Goal: Task Accomplishment & Management: Use online tool/utility

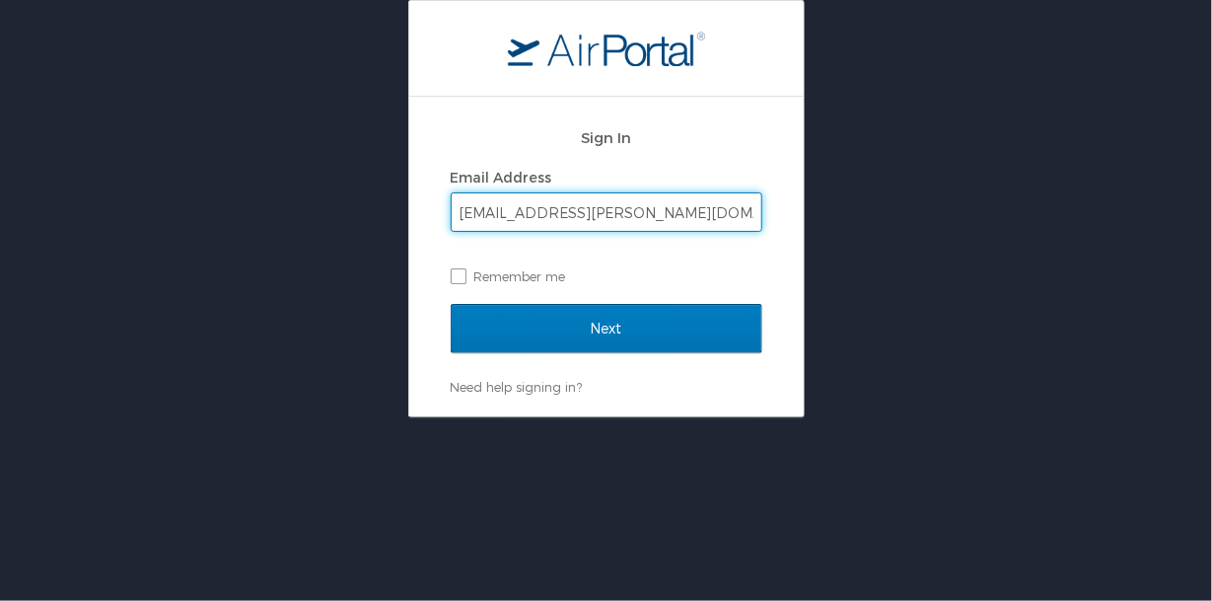
type input "cashley@susla.edu"
click at [451, 304] on input "Next" at bounding box center [607, 328] width 312 height 49
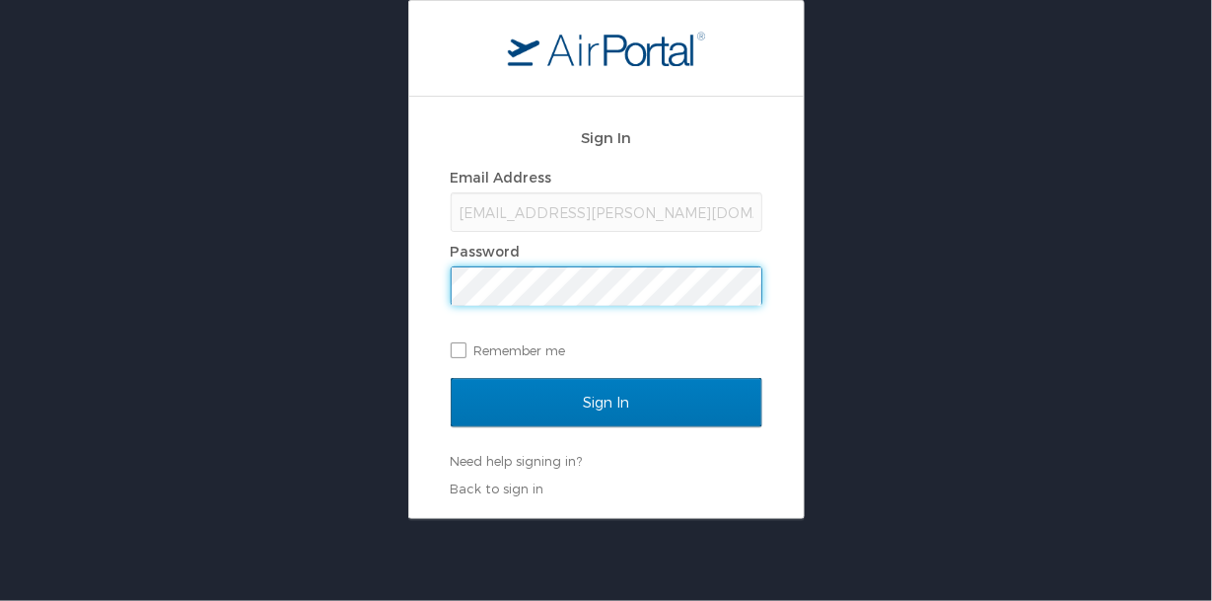
click at [451, 378] on input "Sign In" at bounding box center [607, 402] width 312 height 49
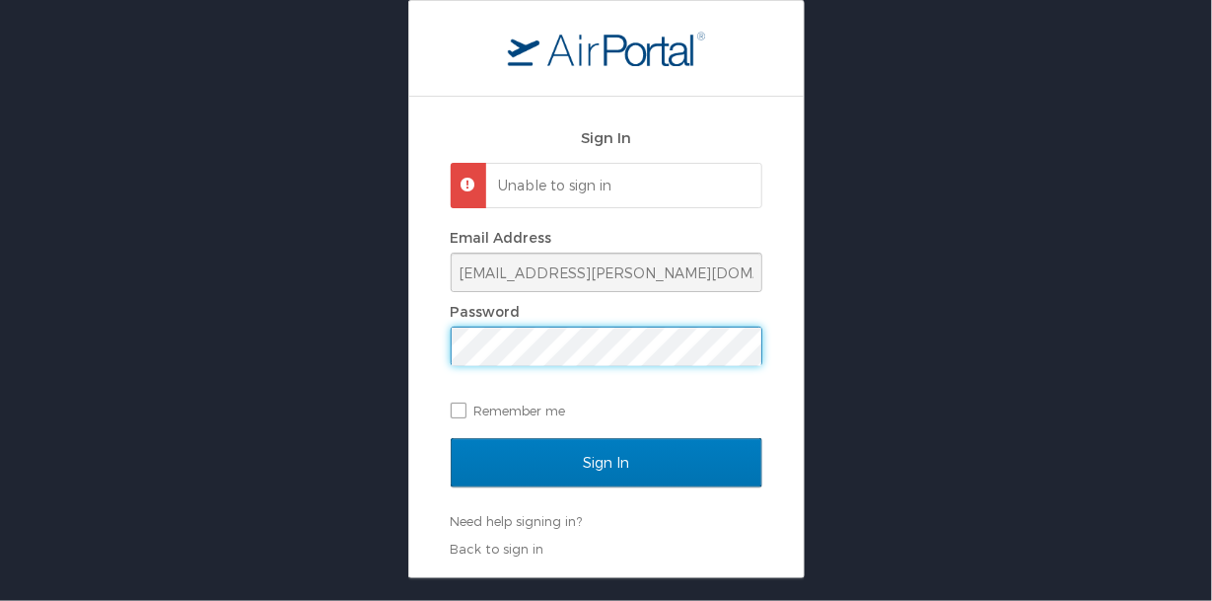
click at [451, 438] on input "Sign In" at bounding box center [607, 462] width 312 height 49
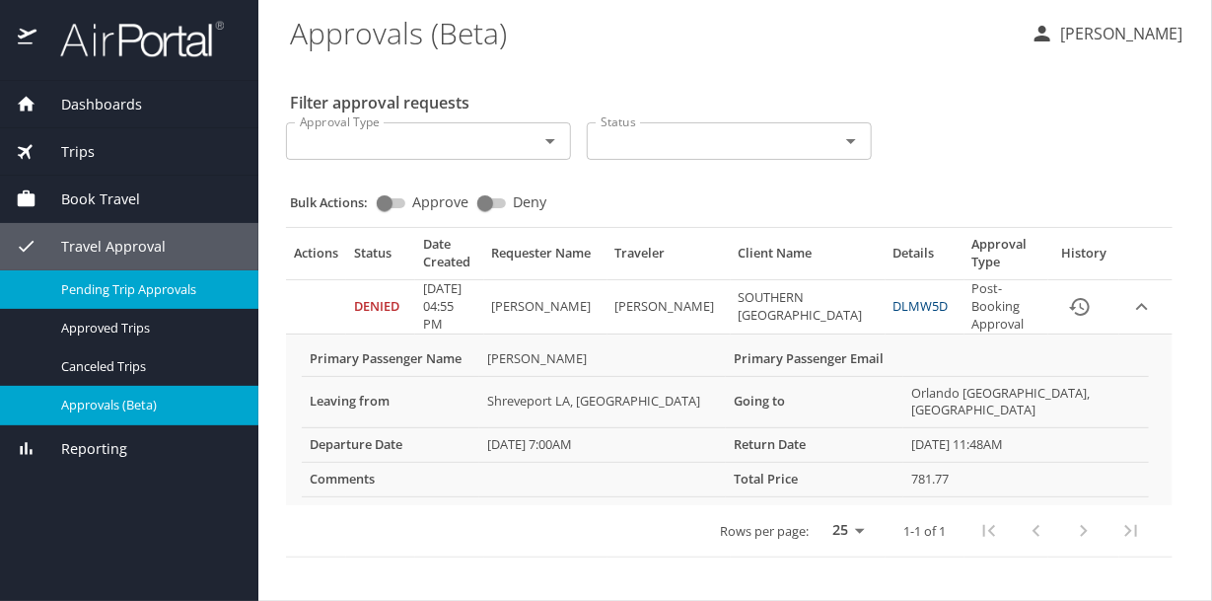
click at [110, 283] on span "Pending Trip Approvals" at bounding box center [148, 289] width 174 height 19
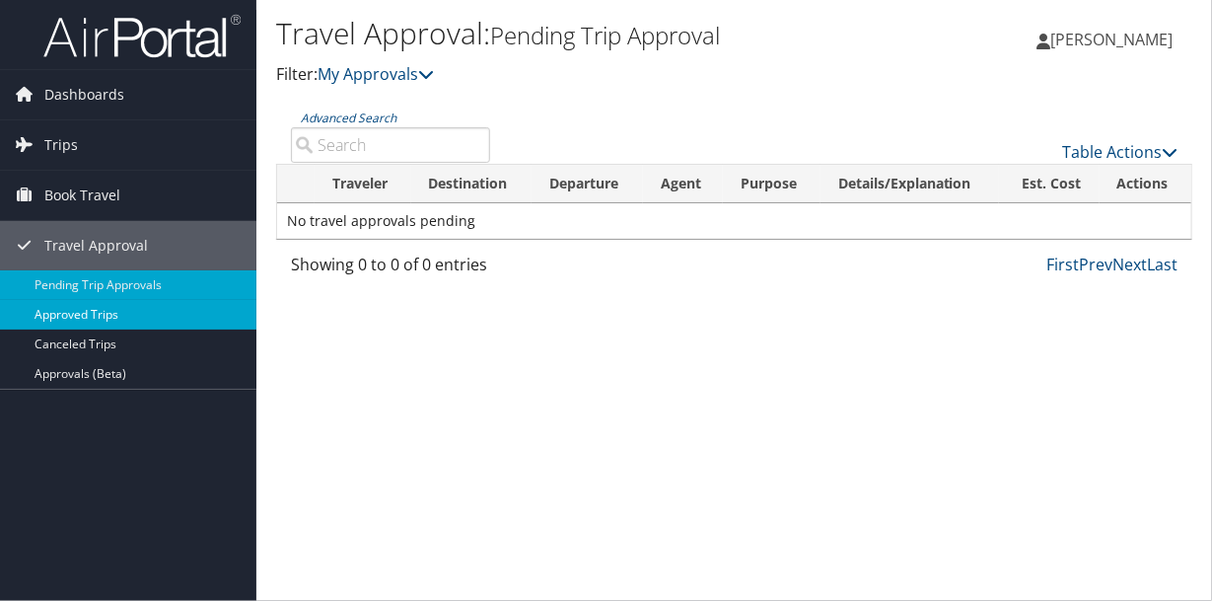
click at [54, 313] on link "Approved Trips" at bounding box center [128, 315] width 256 height 30
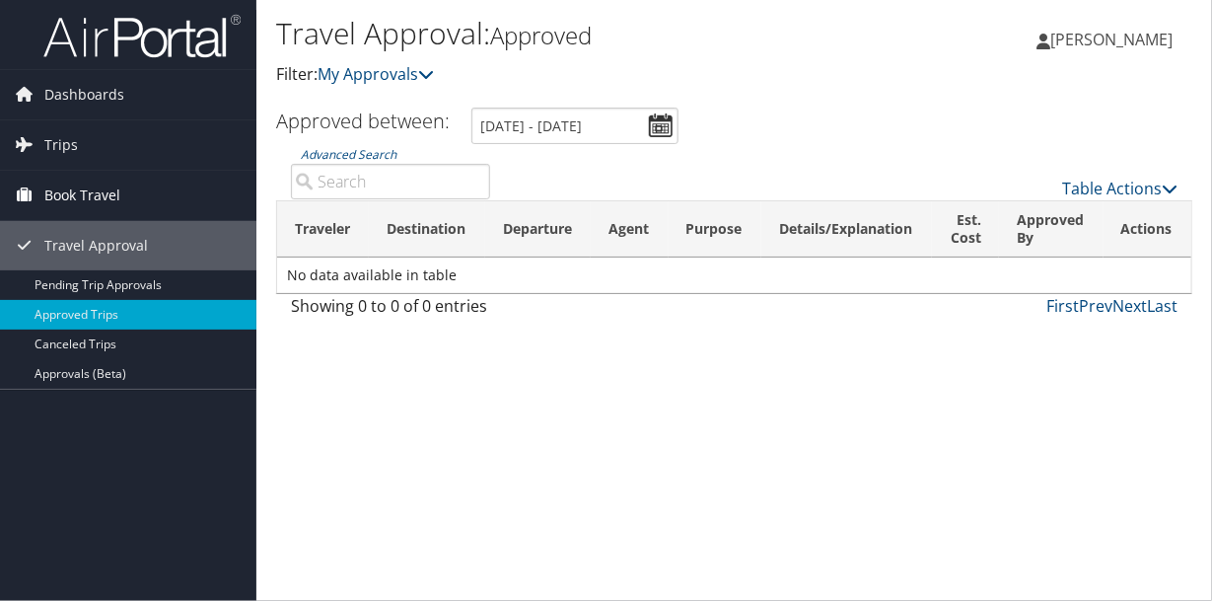
click at [87, 178] on span "Book Travel" at bounding box center [82, 195] width 76 height 49
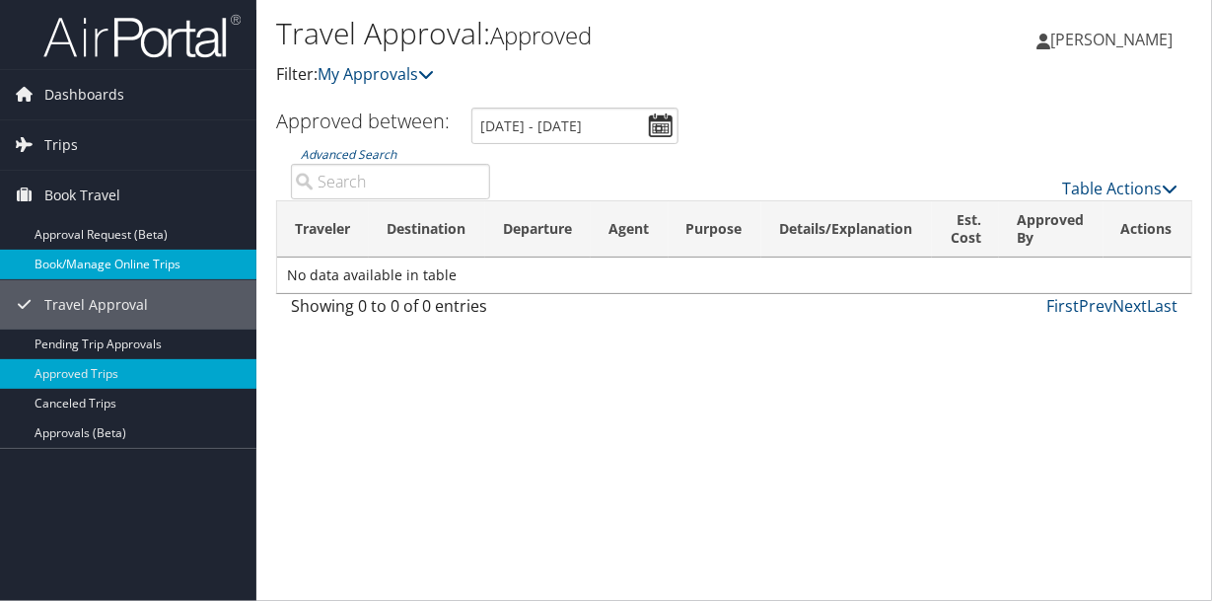
click at [57, 266] on link "Book/Manage Online Trips" at bounding box center [128, 264] width 256 height 30
